Goal: Transaction & Acquisition: Purchase product/service

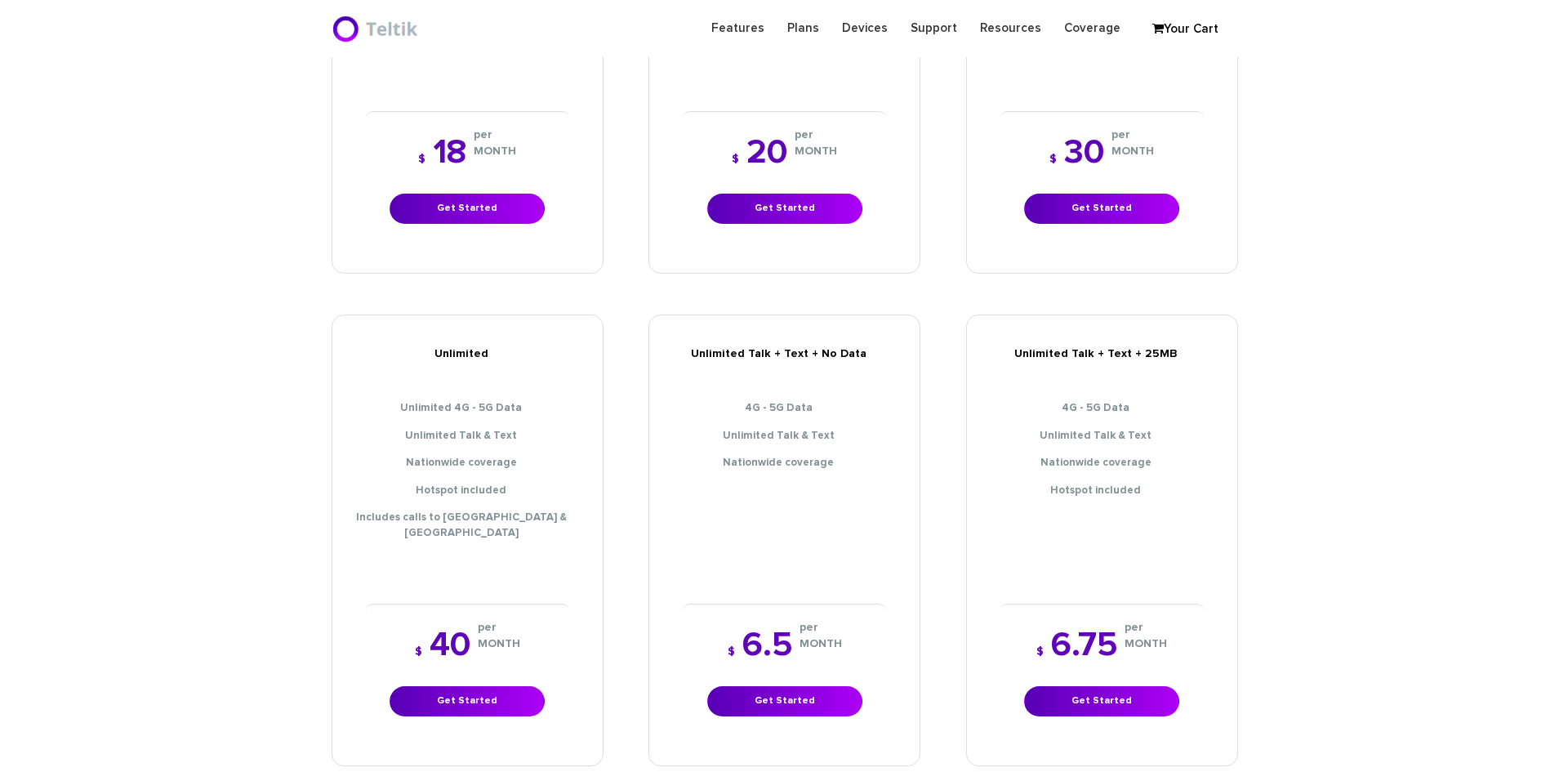
scroll to position [680, 0]
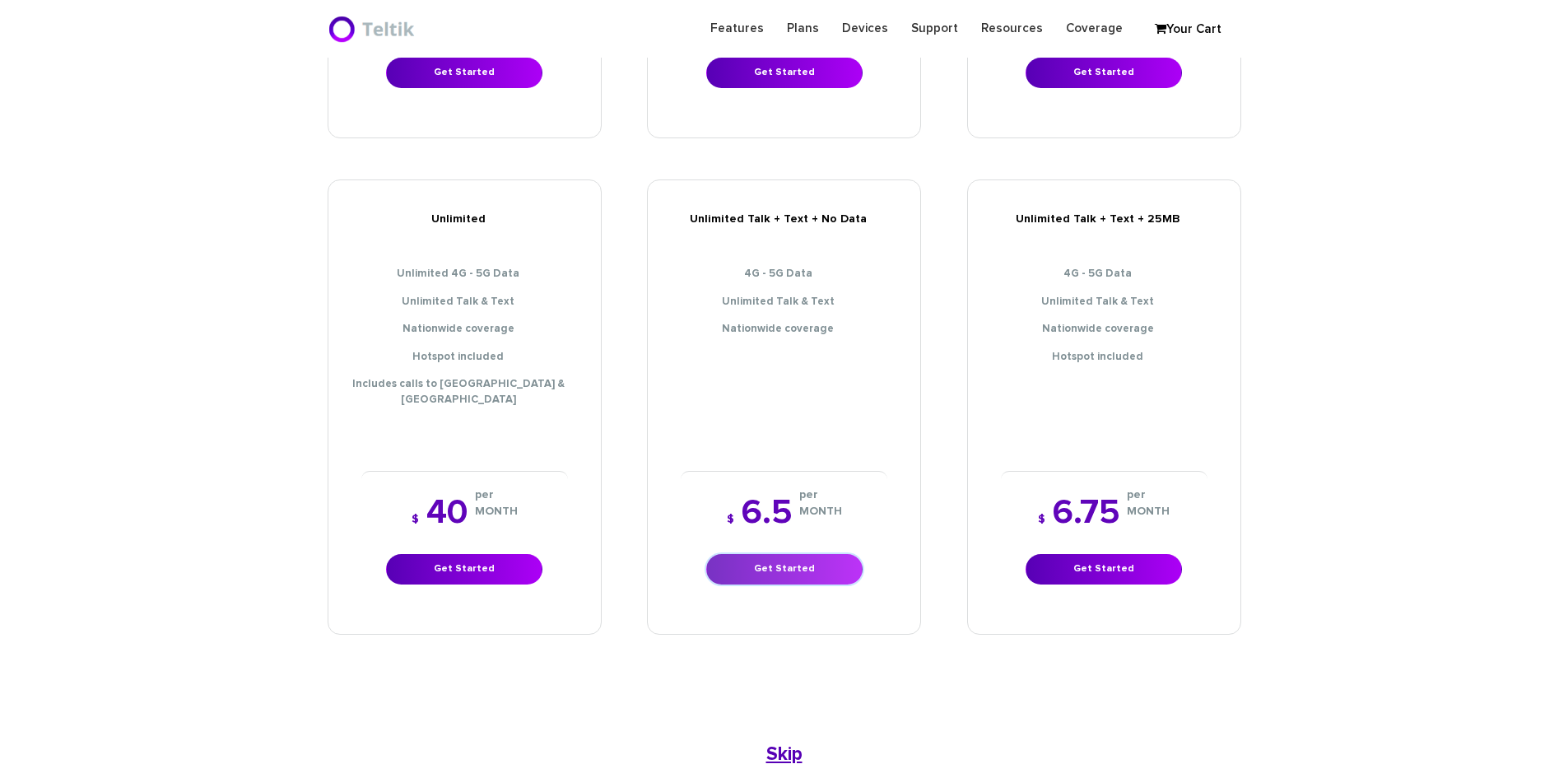
click at [812, 554] on link "Get Started" at bounding box center [784, 569] width 157 height 31
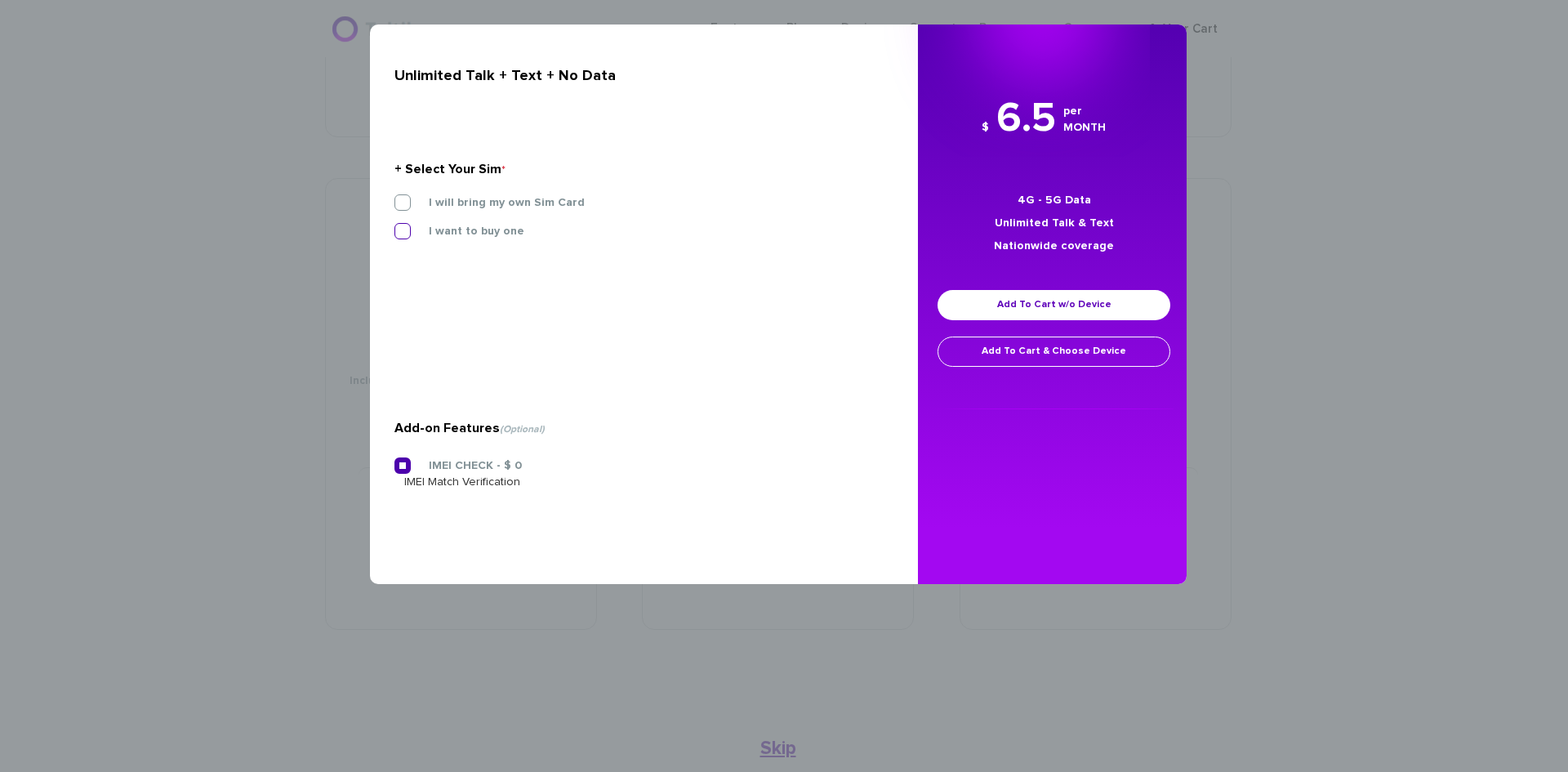
click at [405, 227] on label "I want to buy one" at bounding box center [463, 231] width 120 height 15
click at [395, 227] on input "I want to buy one" at bounding box center [395, 227] width 0 height 0
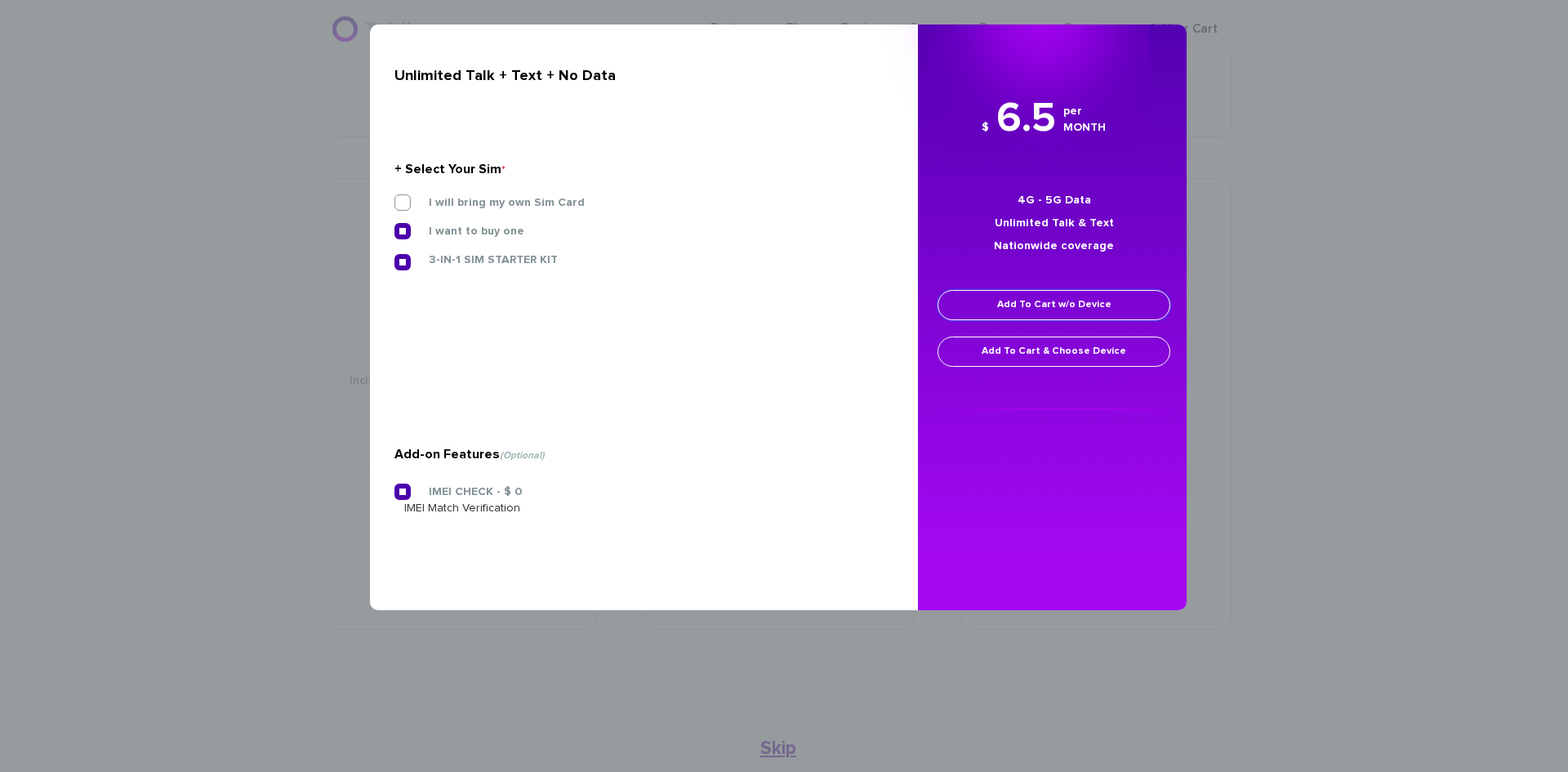
click at [1128, 303] on link "Add To Cart w/o Device" at bounding box center [1053, 305] width 233 height 31
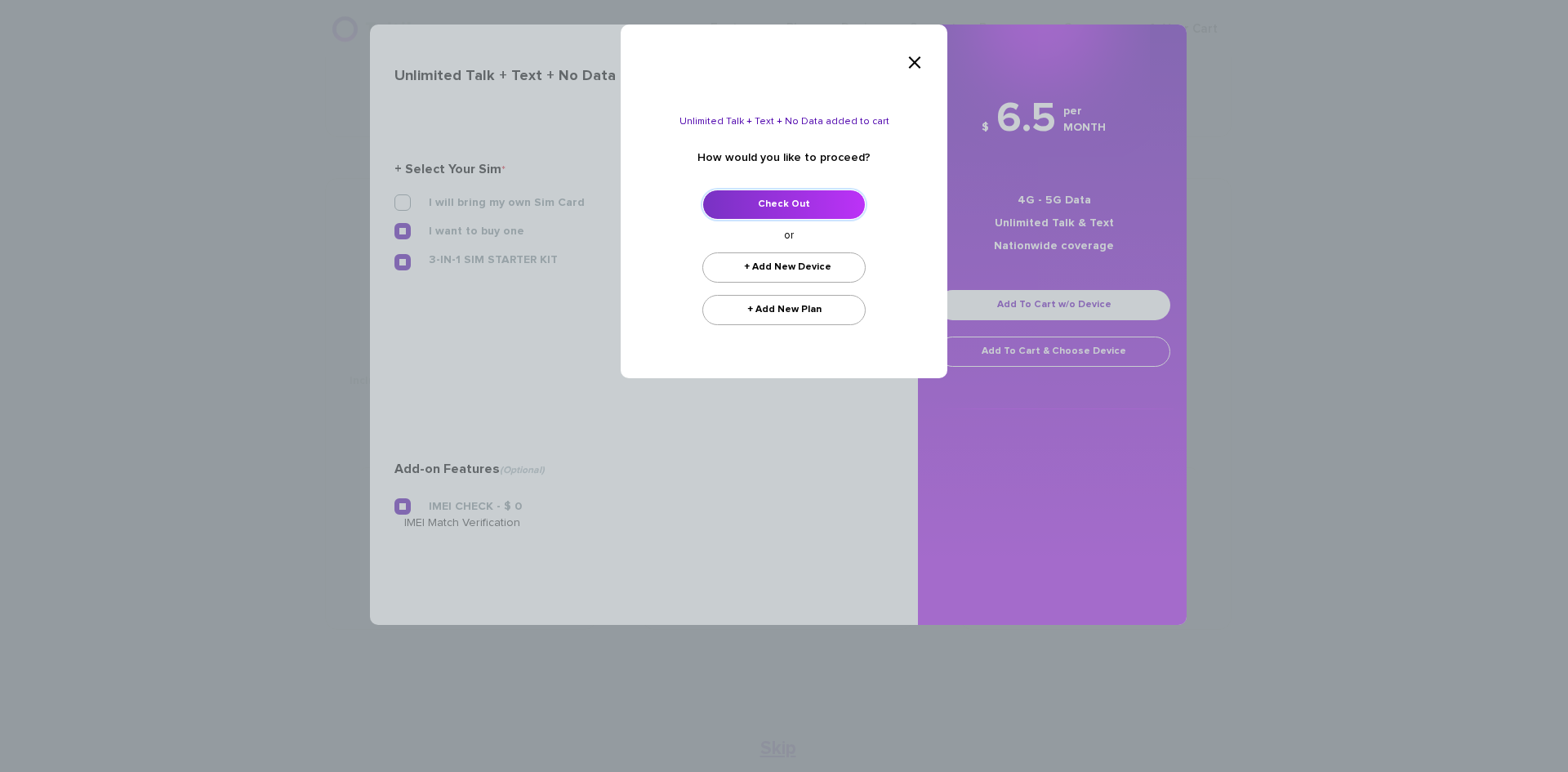
click at [820, 195] on link "Check Out" at bounding box center [784, 204] width 163 height 31
